Goal: Task Accomplishment & Management: Manage account settings

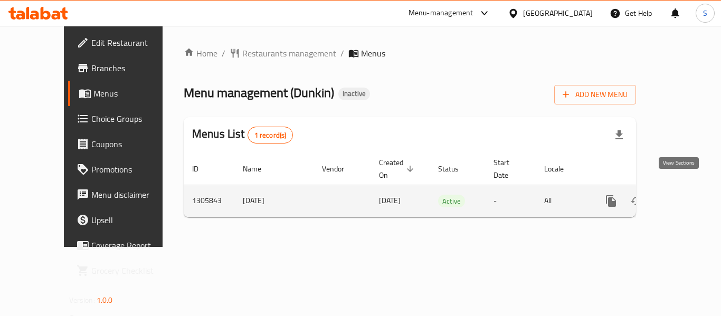
click at [683, 196] on icon "enhanced table" at bounding box center [688, 201] width 10 height 10
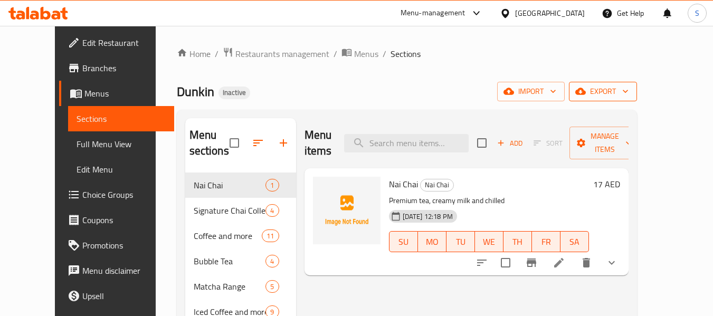
click at [631, 89] on icon "button" at bounding box center [625, 91] width 11 height 11
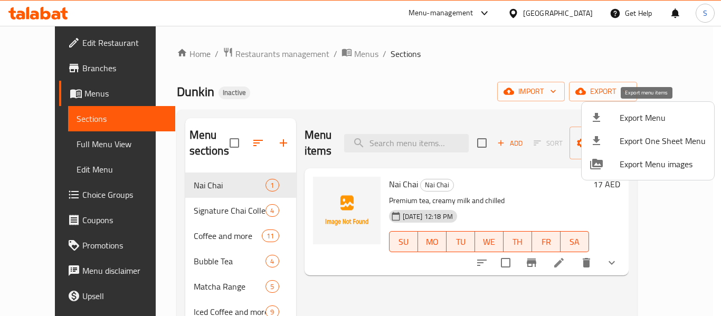
click at [650, 122] on span "Export Menu" at bounding box center [663, 117] width 86 height 13
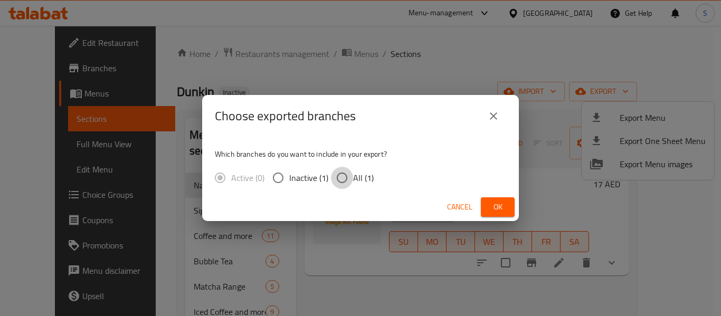
click at [349, 177] on input "All (1)" at bounding box center [342, 178] width 22 height 22
radio input "true"
drag, startPoint x: 490, startPoint y: 209, endPoint x: 458, endPoint y: 187, distance: 38.8
click at [491, 209] on span "Ok" at bounding box center [497, 207] width 17 height 13
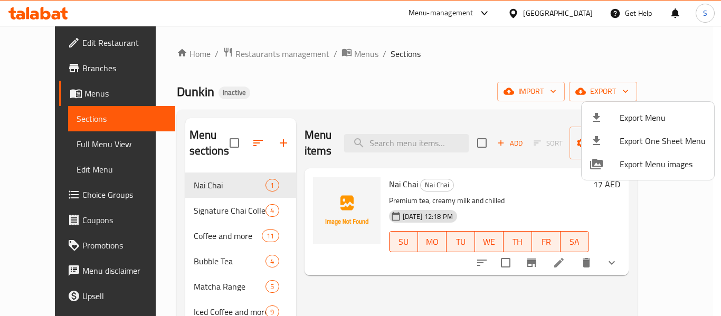
click at [408, 87] on div at bounding box center [360, 158] width 721 height 316
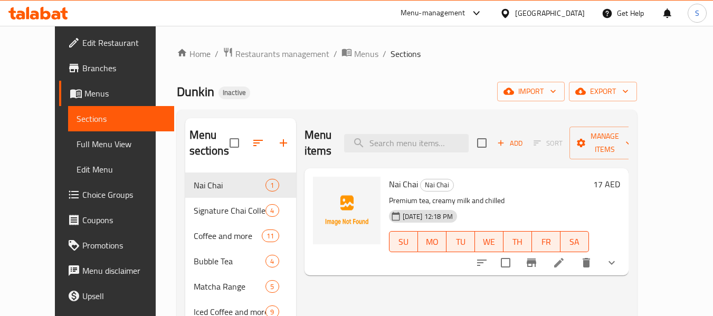
click at [77, 141] on span "Full Menu View" at bounding box center [121, 144] width 89 height 13
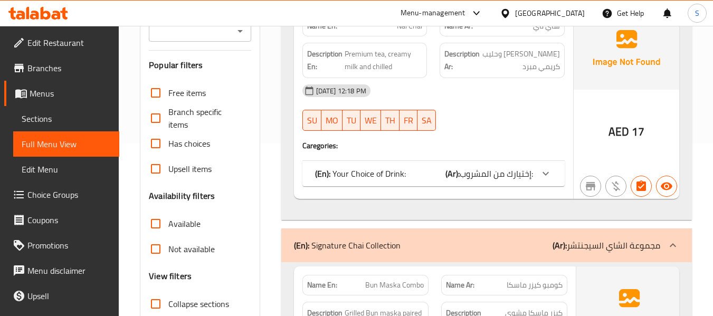
scroll to position [317, 0]
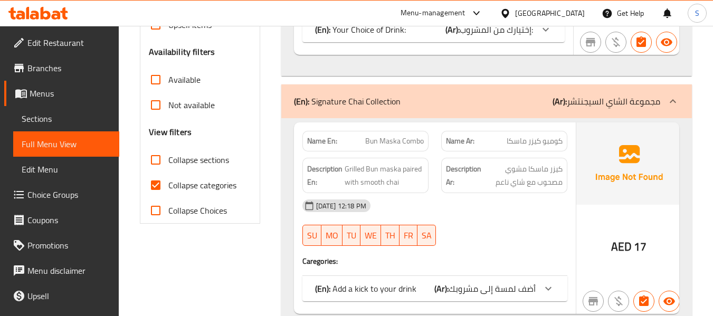
click at [179, 181] on span "Collapse categories" at bounding box center [202, 185] width 68 height 13
click at [168, 181] on input "Collapse categories" at bounding box center [155, 185] width 25 height 25
checkbox input "false"
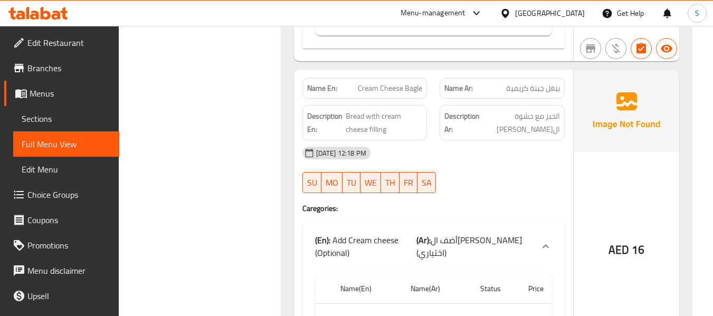
scroll to position [38628, 0]
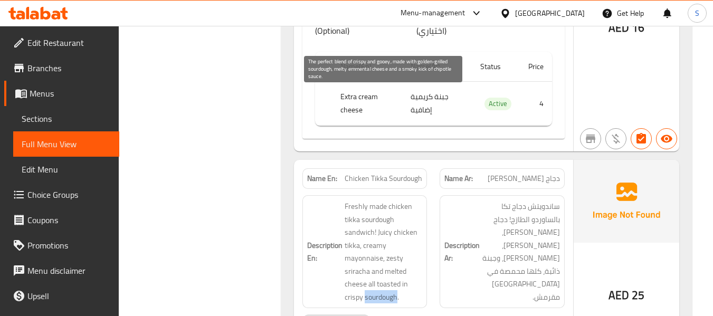
scroll to position [38840, 0]
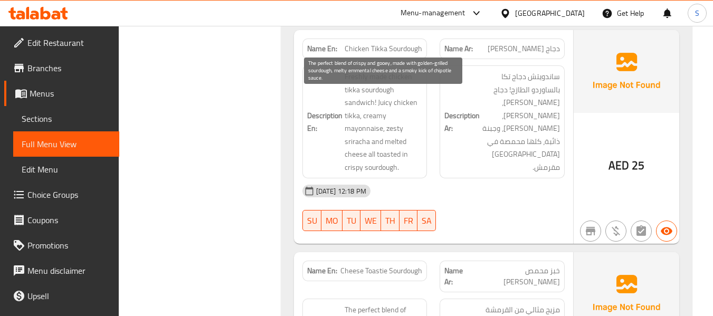
scroll to position [38998, 0]
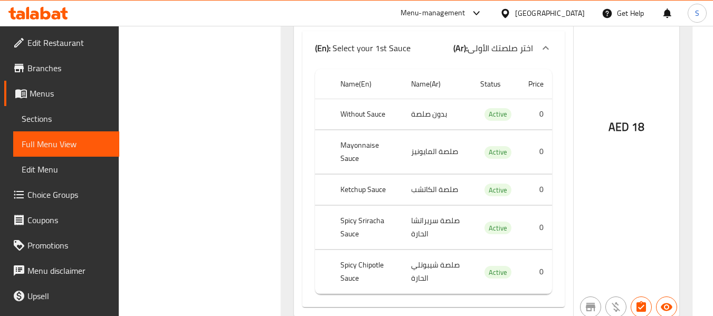
scroll to position [39737, 0]
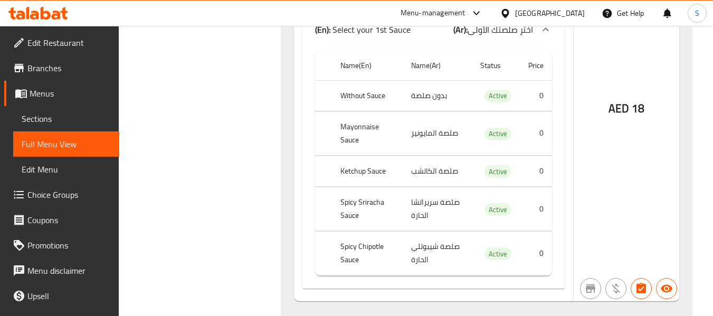
copy span "Pain Au Chocolat"
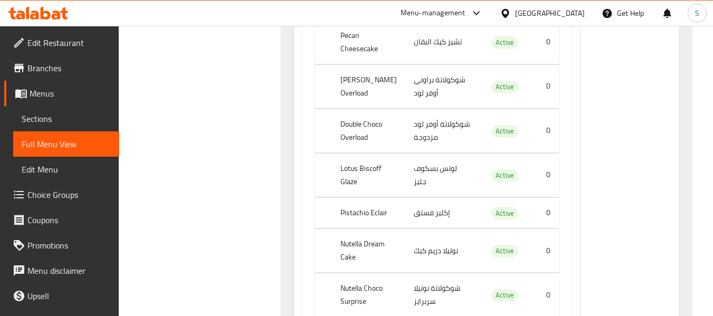
scroll to position [33500, 0]
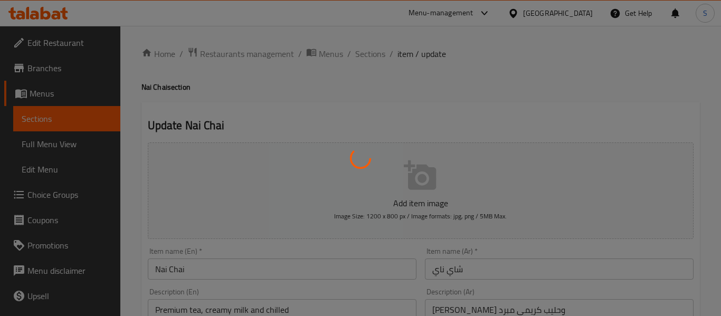
type input "إختيارك من المشروب:"
type input "1"
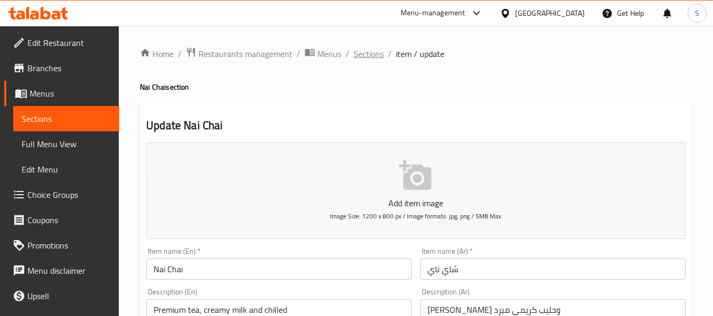
click at [354, 60] on span "Sections" at bounding box center [369, 54] width 30 height 13
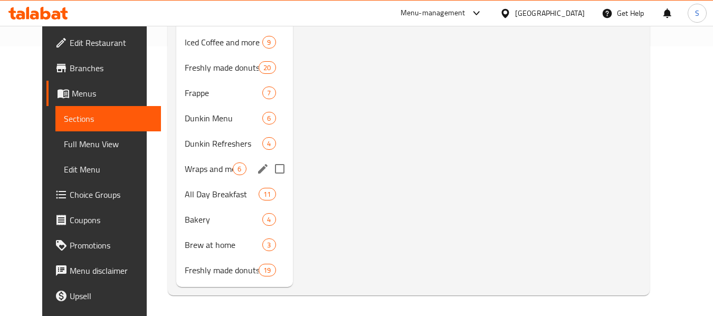
scroll to position [270, 0]
click at [202, 218] on span "Bakery" at bounding box center [209, 219] width 48 height 13
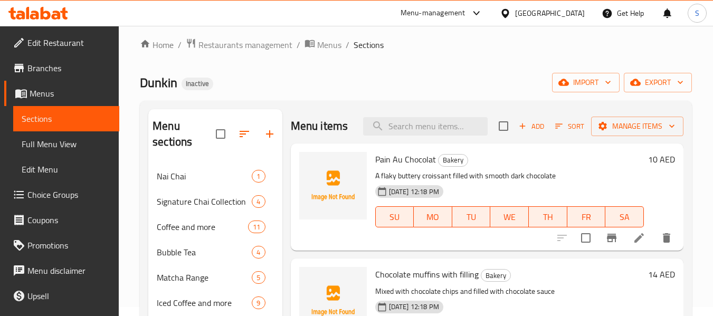
scroll to position [6, 0]
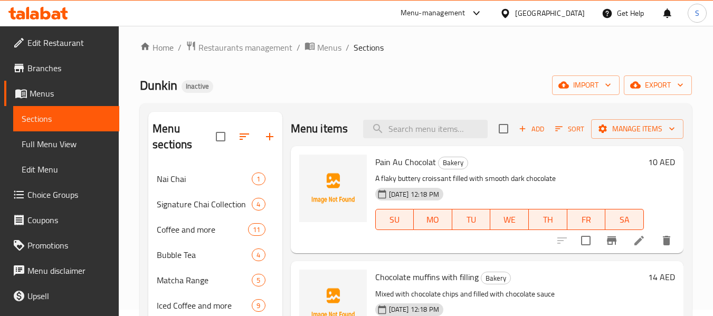
click at [427, 63] on div "Home / Restaurants management / Menus / Sections Dunkin Inactive import export …" at bounding box center [416, 300] width 552 height 518
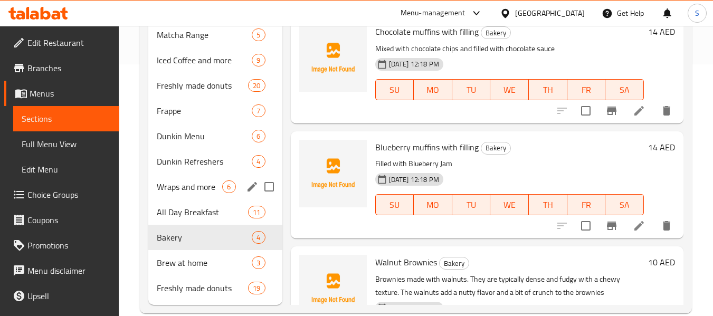
scroll to position [270, 0]
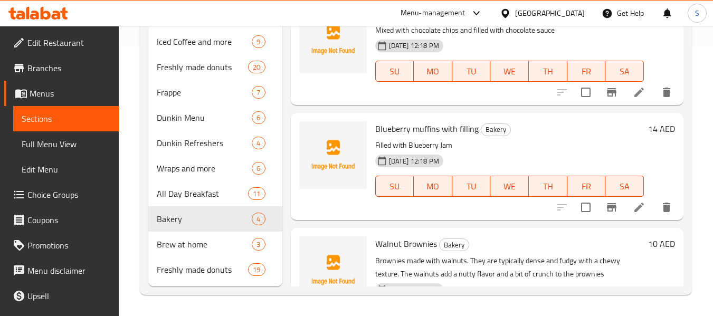
click at [128, 243] on div "Home / Restaurants management / Menus / Sections Dunkin Inactive import export …" at bounding box center [416, 36] width 594 height 561
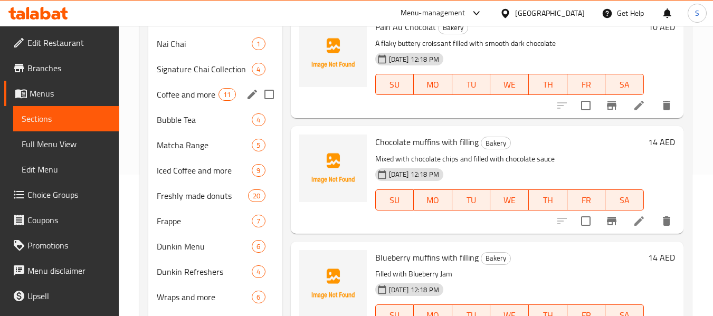
scroll to position [165, 0]
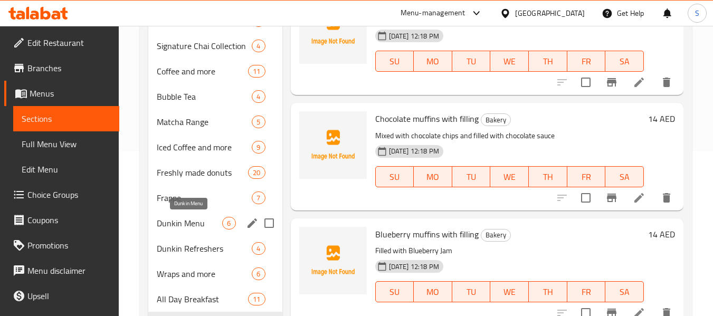
click at [184, 225] on span "Dunkin Menu" at bounding box center [189, 223] width 65 height 13
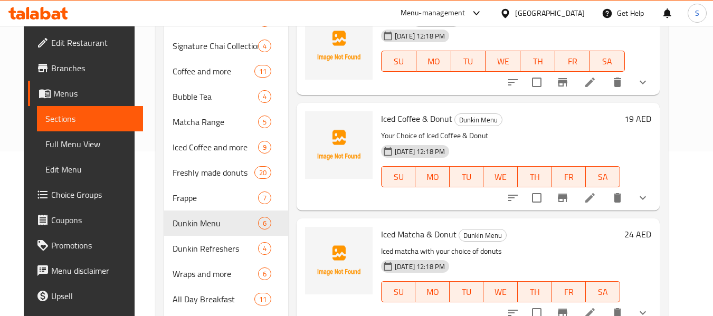
scroll to position [6, 0]
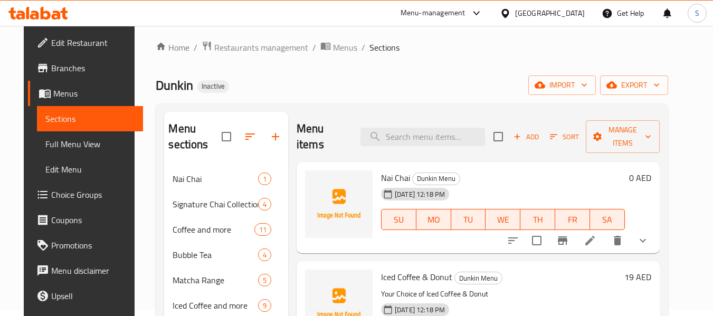
click at [383, 177] on span "Nai Chai" at bounding box center [395, 178] width 29 height 16
copy h6 "Nai Chai"
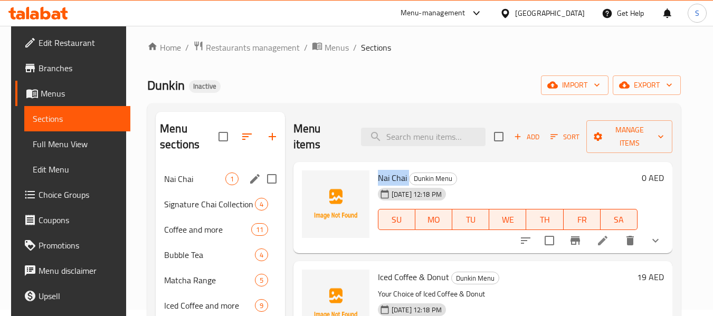
click at [182, 174] on span "Nai Chai" at bounding box center [194, 179] width 61 height 13
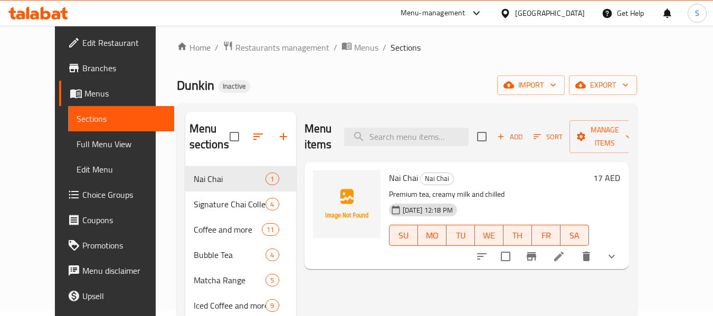
click at [565, 250] on icon at bounding box center [559, 256] width 13 height 13
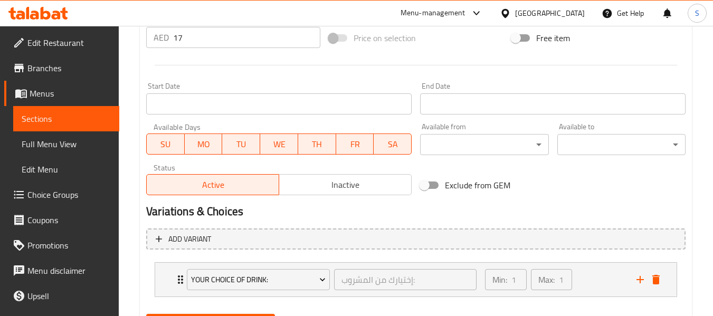
scroll to position [422, 0]
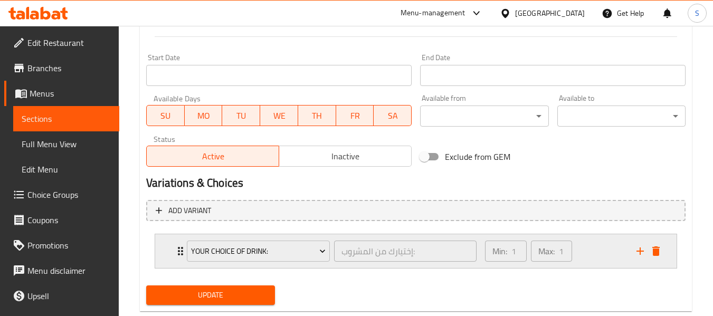
click at [594, 254] on div "Min: 1 ​ Max: 1 ​" at bounding box center [555, 251] width 152 height 34
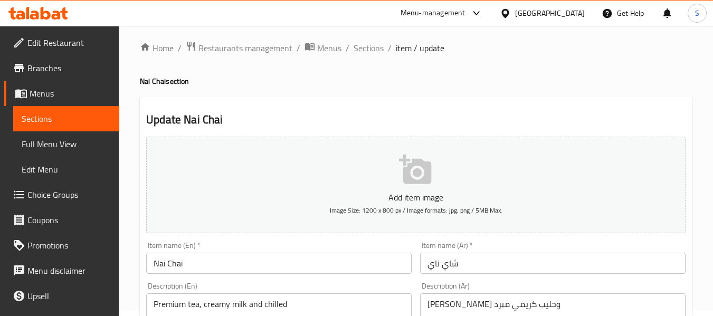
scroll to position [0, 0]
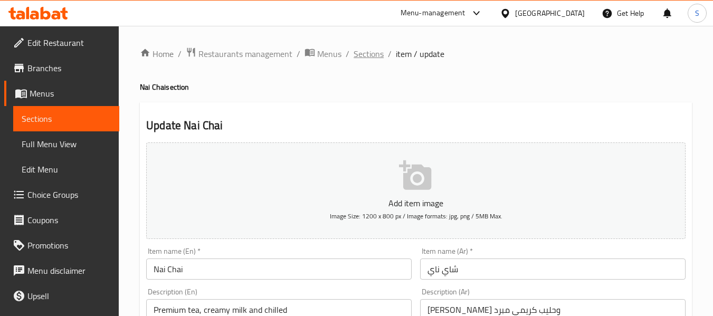
click at [361, 53] on span "Sections" at bounding box center [369, 54] width 30 height 13
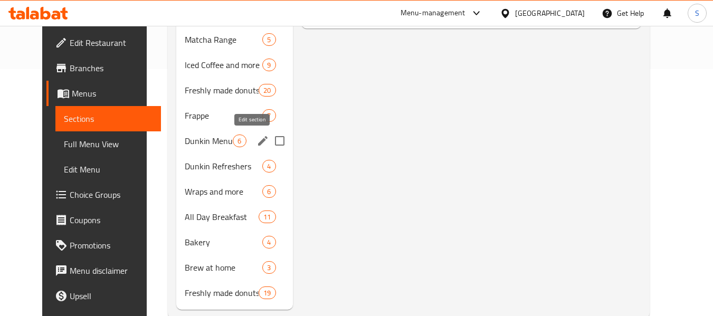
scroll to position [264, 0]
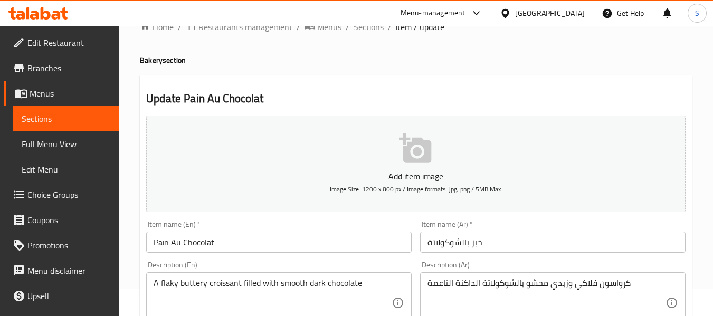
scroll to position [53, 0]
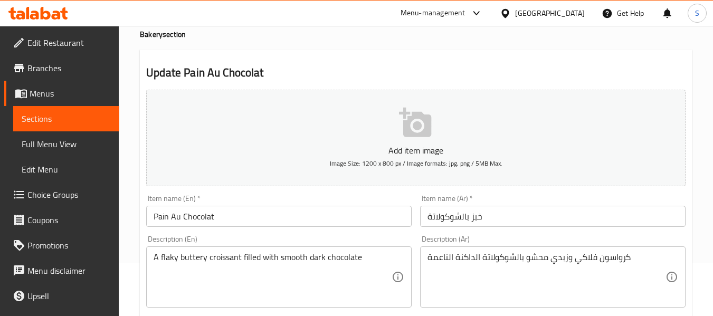
click at [501, 201] on div "Item name (Ar)   * خبز بالشوكولاتة Item name (Ar) *" at bounding box center [553, 211] width 266 height 32
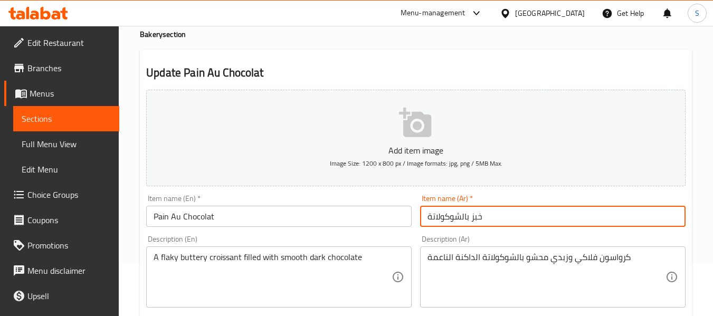
click at [507, 219] on input "خبز بالشوكولاتة" at bounding box center [553, 216] width 266 height 21
paste input "اين أو شوكولا"
type input "باين أو شوكولا"
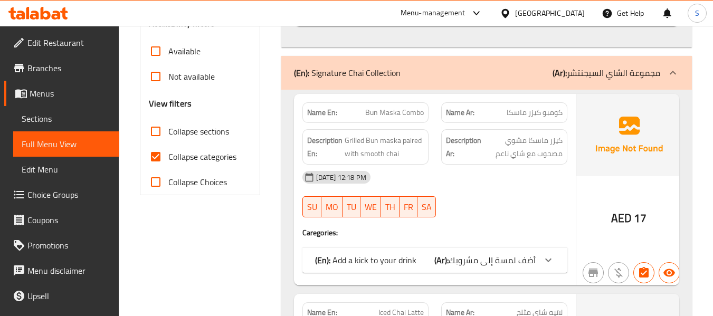
scroll to position [370, 0]
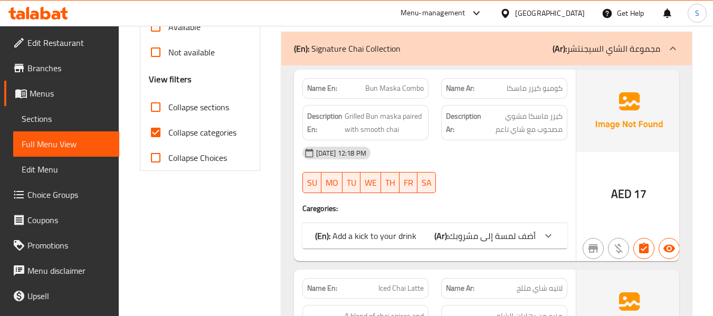
click at [194, 109] on span "Collapse sections" at bounding box center [198, 107] width 61 height 13
click at [168, 109] on input "Collapse sections" at bounding box center [155, 106] width 25 height 25
checkbox input "true"
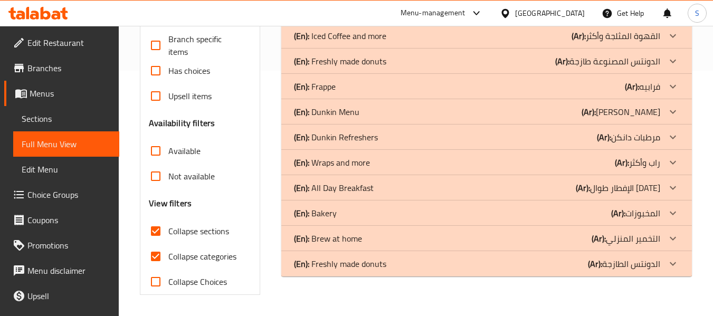
click at [163, 133] on div "Free items Branch specific items Has choices Upsell items Availability filters …" at bounding box center [200, 150] width 102 height 287
click at [157, 258] on input "Collapse categories" at bounding box center [155, 256] width 25 height 25
checkbox input "false"
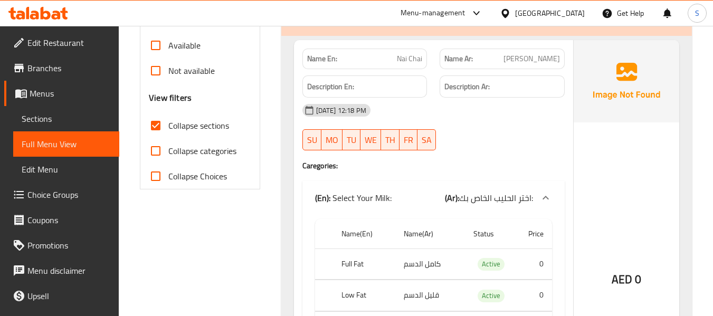
scroll to position [298, 0]
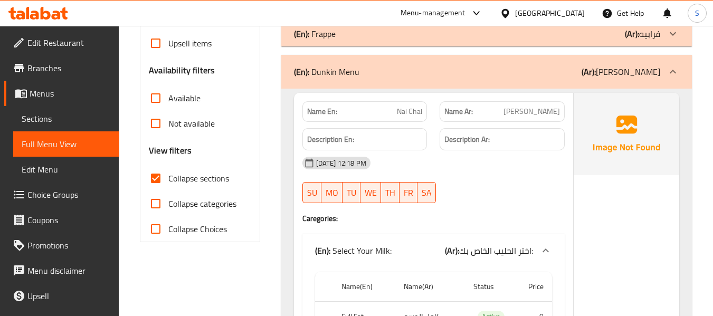
click at [411, 112] on span "Nai Chai" at bounding box center [409, 111] width 25 height 11
copy span "Nai Chai"
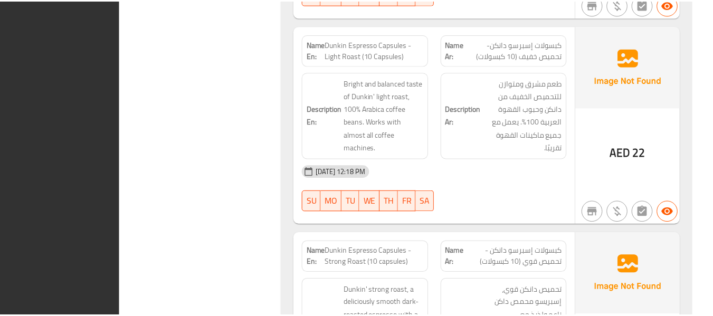
scroll to position [11054, 0]
